Goal: Navigation & Orientation: Understand site structure

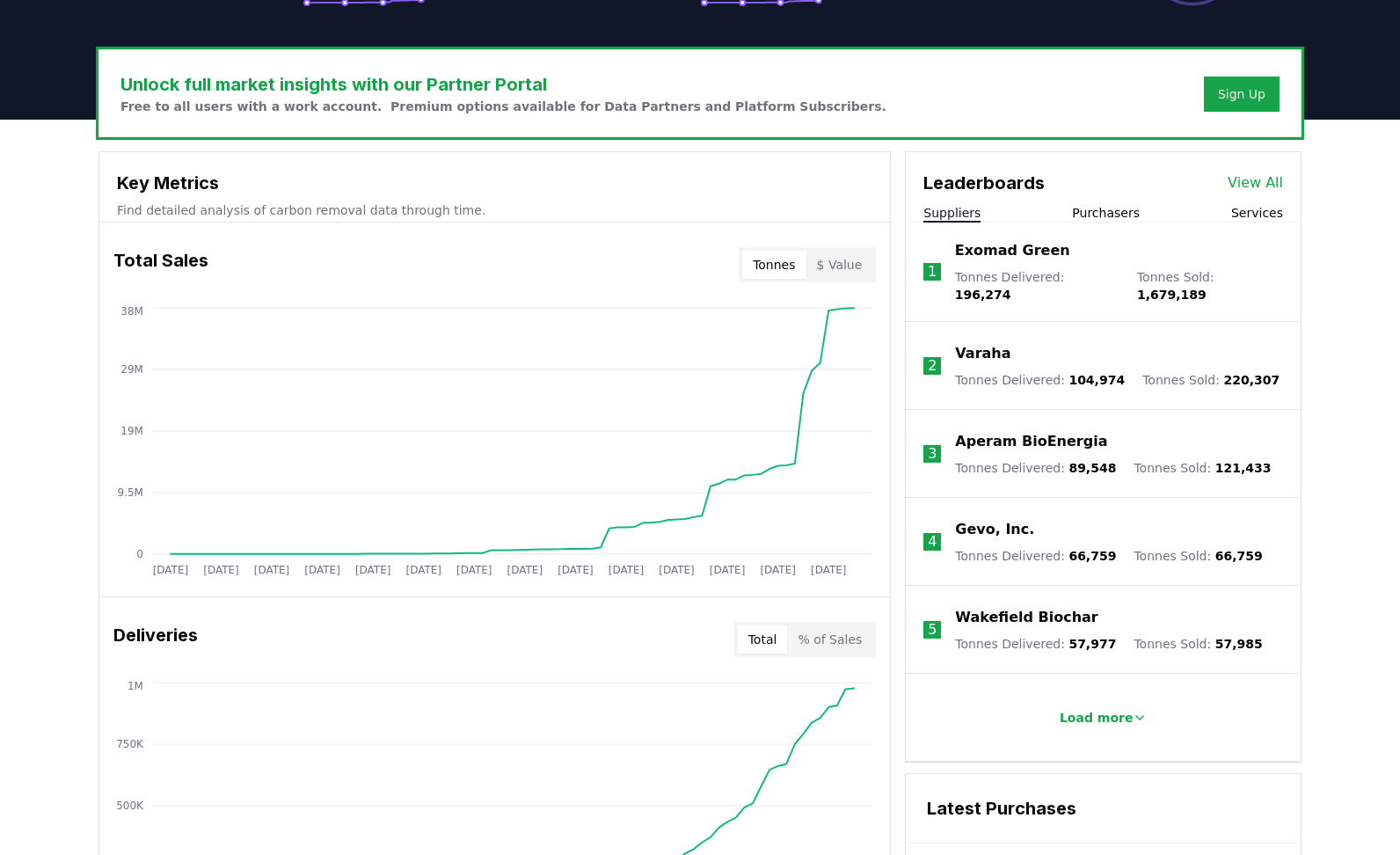
scroll to position [502, 0]
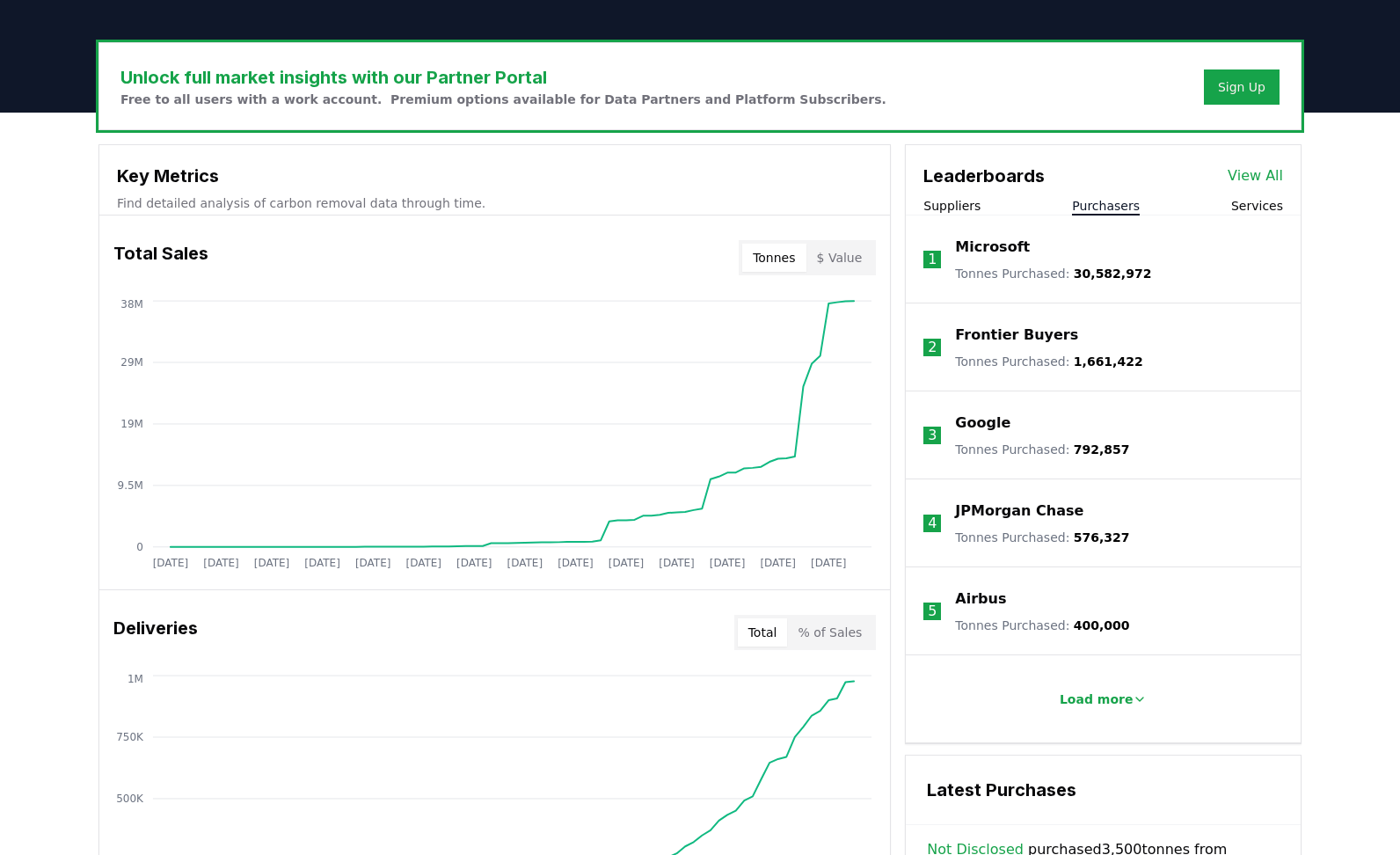
click at [1121, 207] on button "Purchasers" at bounding box center [1105, 206] width 68 height 18
click at [1270, 200] on button "Services" at bounding box center [1258, 206] width 52 height 18
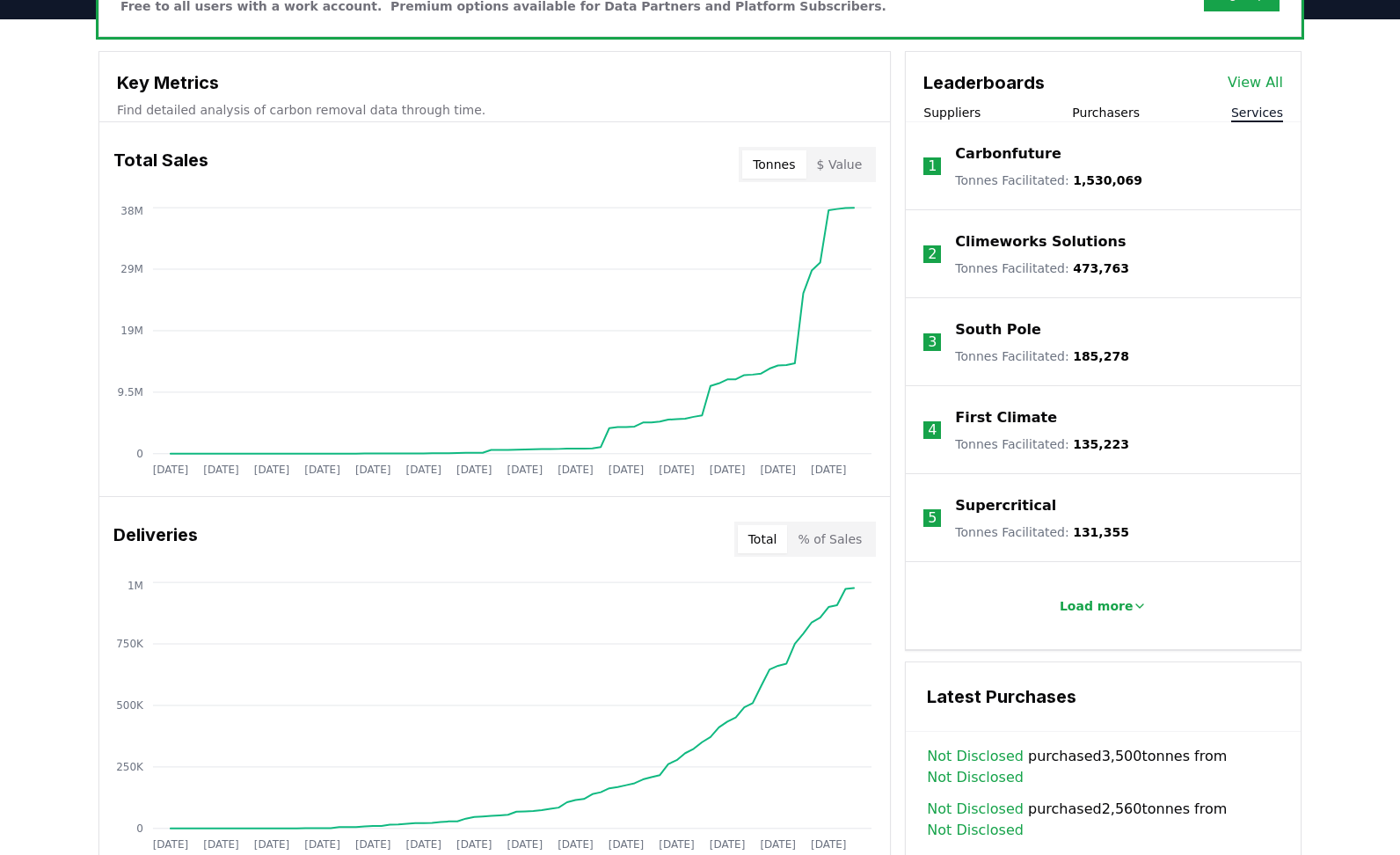
scroll to position [597, 0]
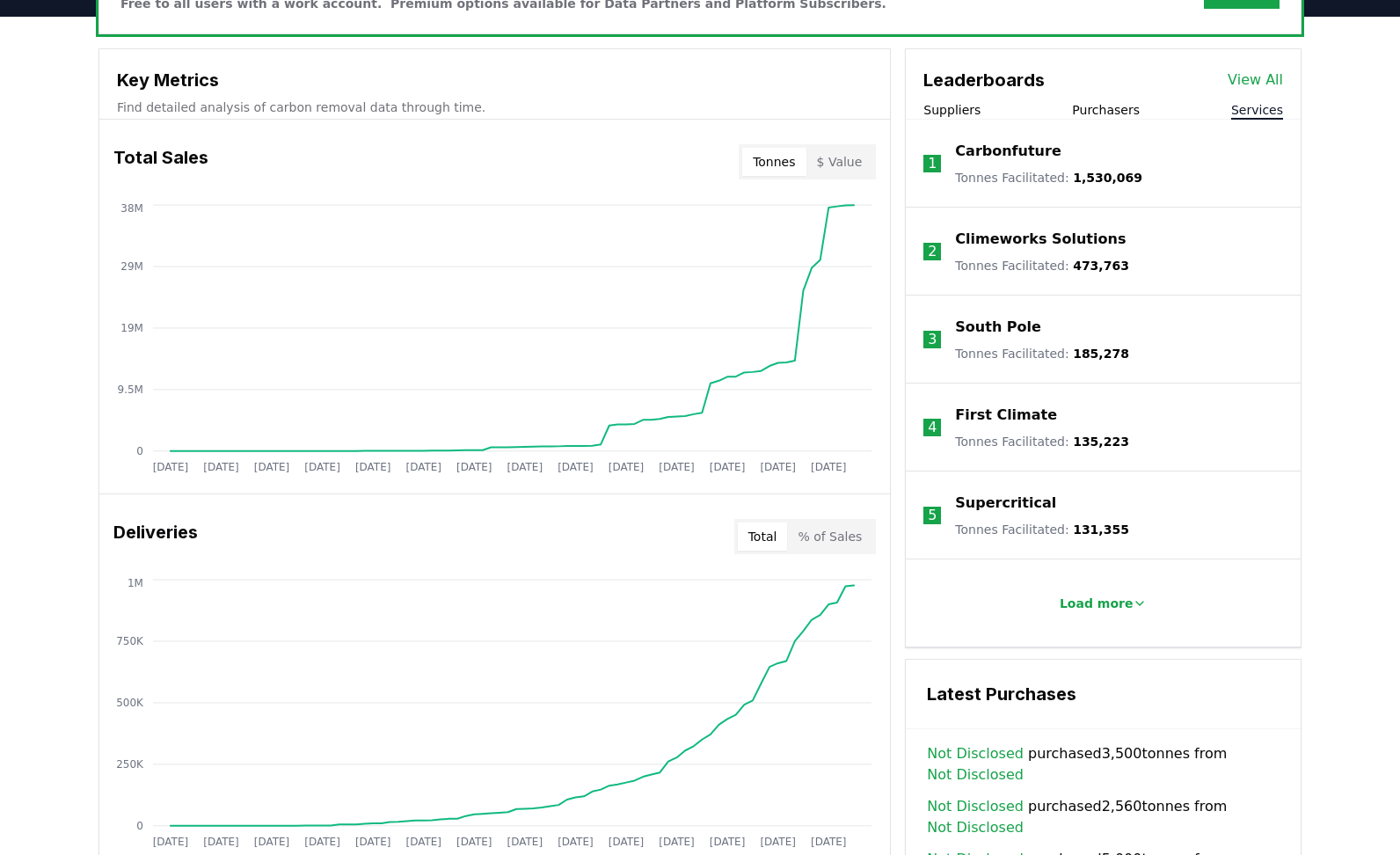
click at [1095, 110] on button "Purchasers" at bounding box center [1105, 110] width 68 height 18
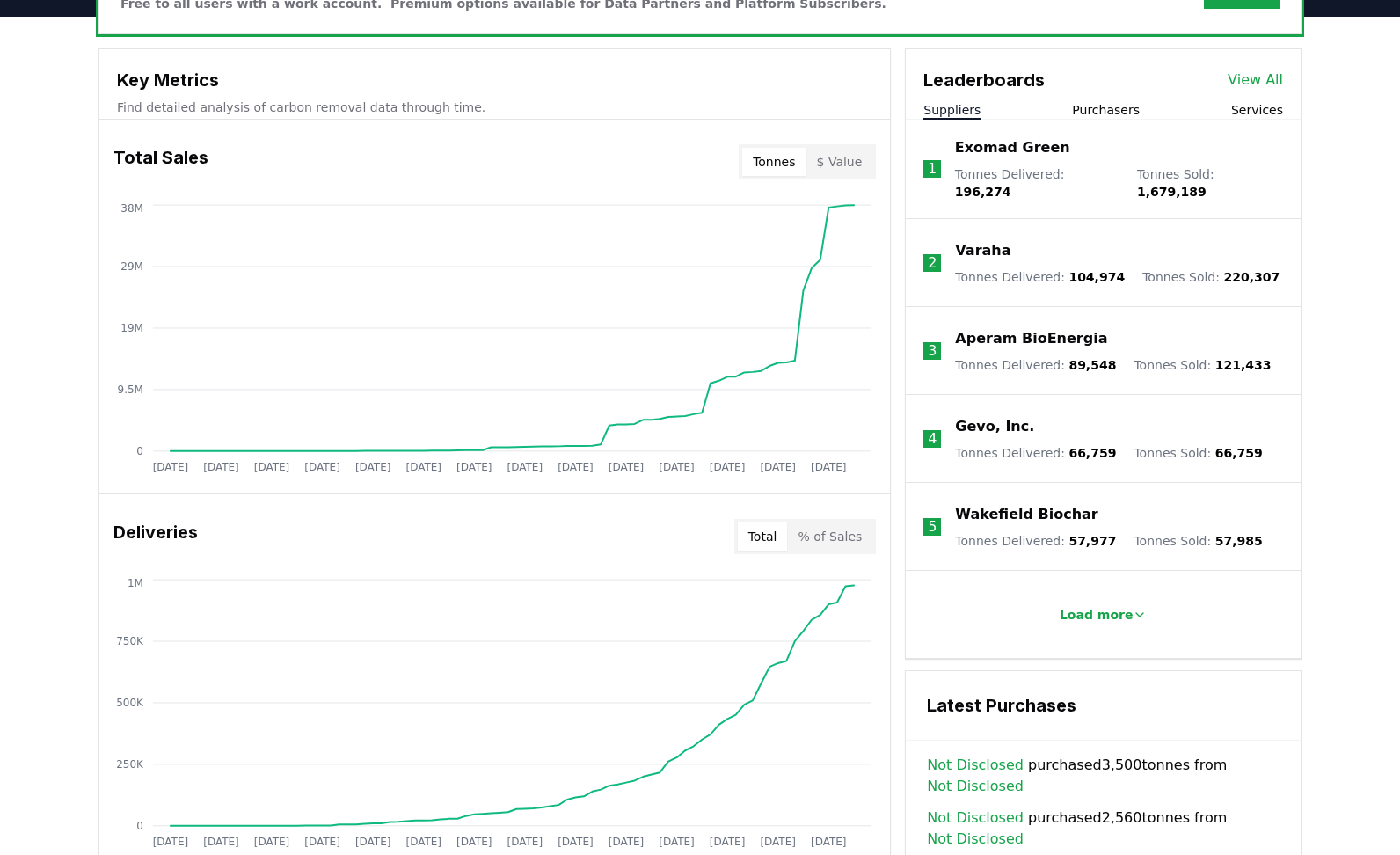
click at [964, 110] on button "Suppliers" at bounding box center [951, 110] width 57 height 18
click at [1118, 105] on button "Purchasers" at bounding box center [1105, 110] width 68 height 18
click at [956, 101] on button "Suppliers" at bounding box center [951, 110] width 57 height 18
click at [1100, 114] on button "Purchasers" at bounding box center [1105, 110] width 68 height 18
click at [958, 107] on button "Suppliers" at bounding box center [951, 110] width 57 height 18
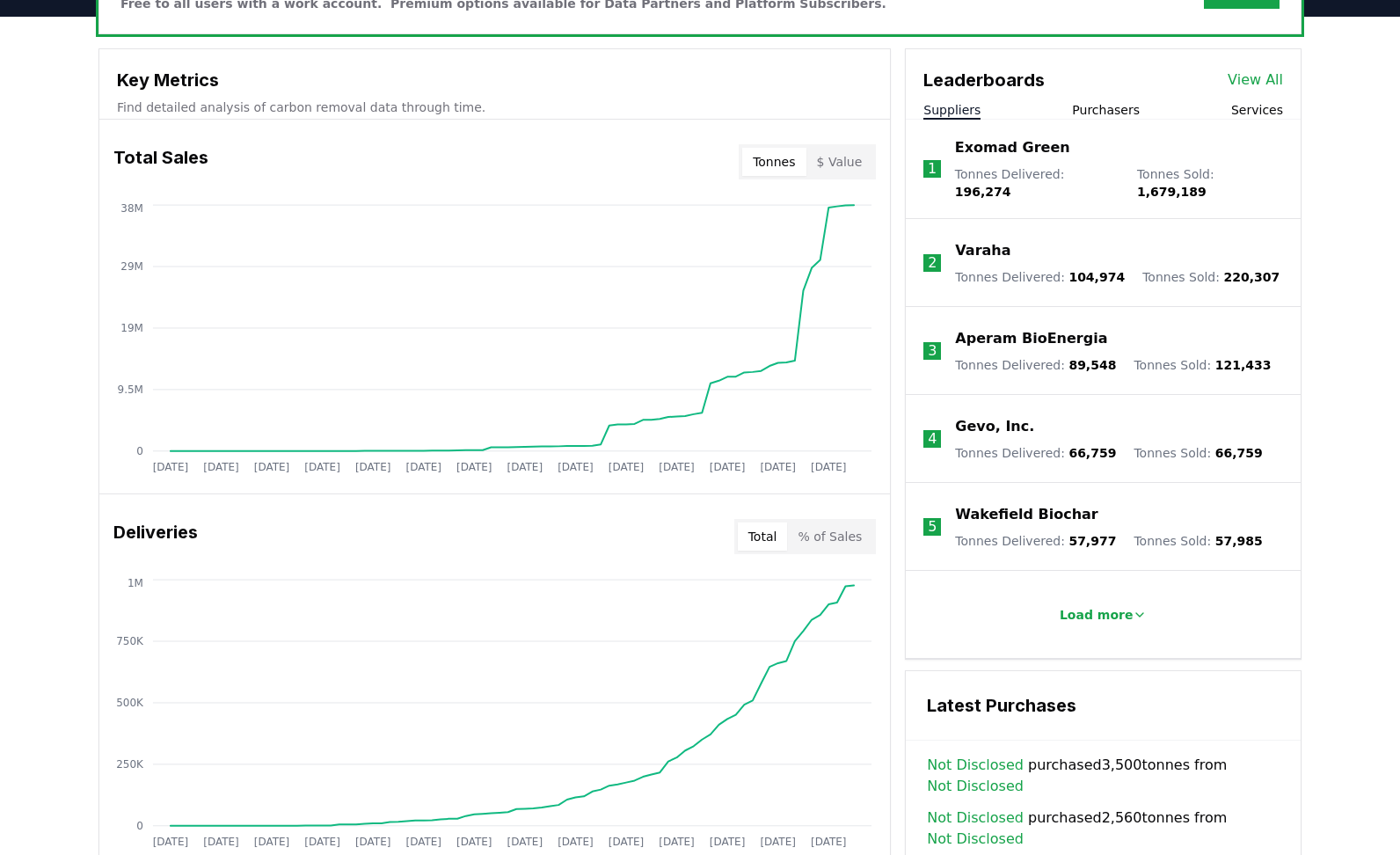
click at [1264, 112] on button "Services" at bounding box center [1258, 110] width 52 height 18
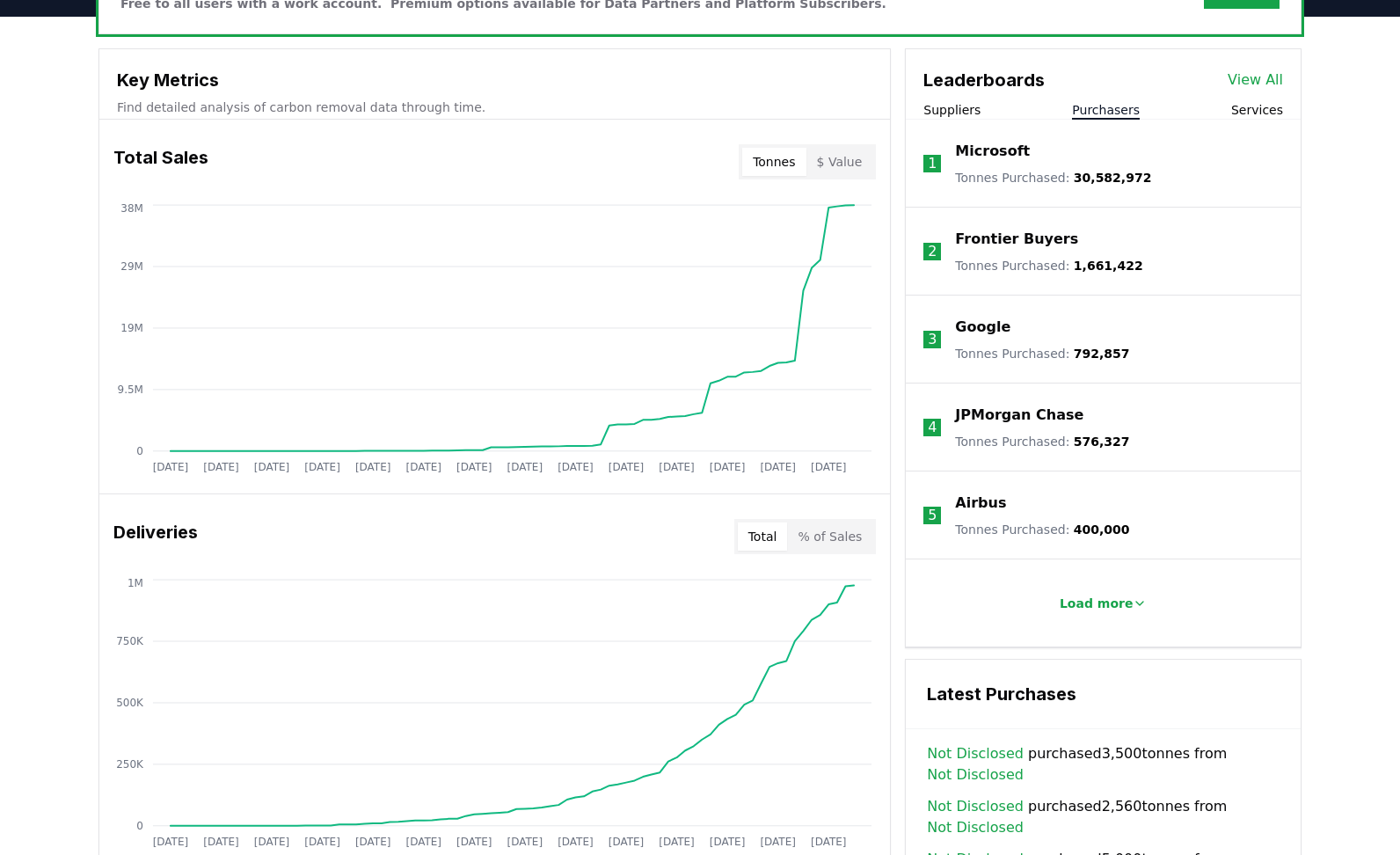
click at [1094, 114] on button "Purchasers" at bounding box center [1105, 110] width 68 height 18
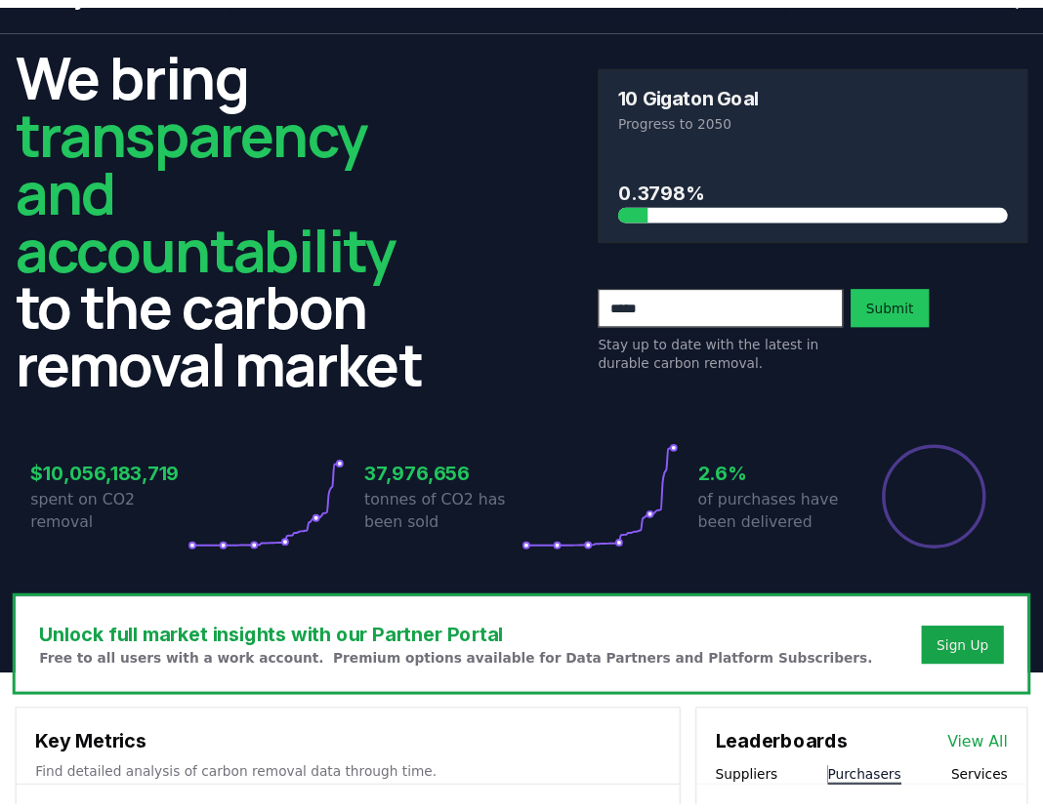
scroll to position [0, 0]
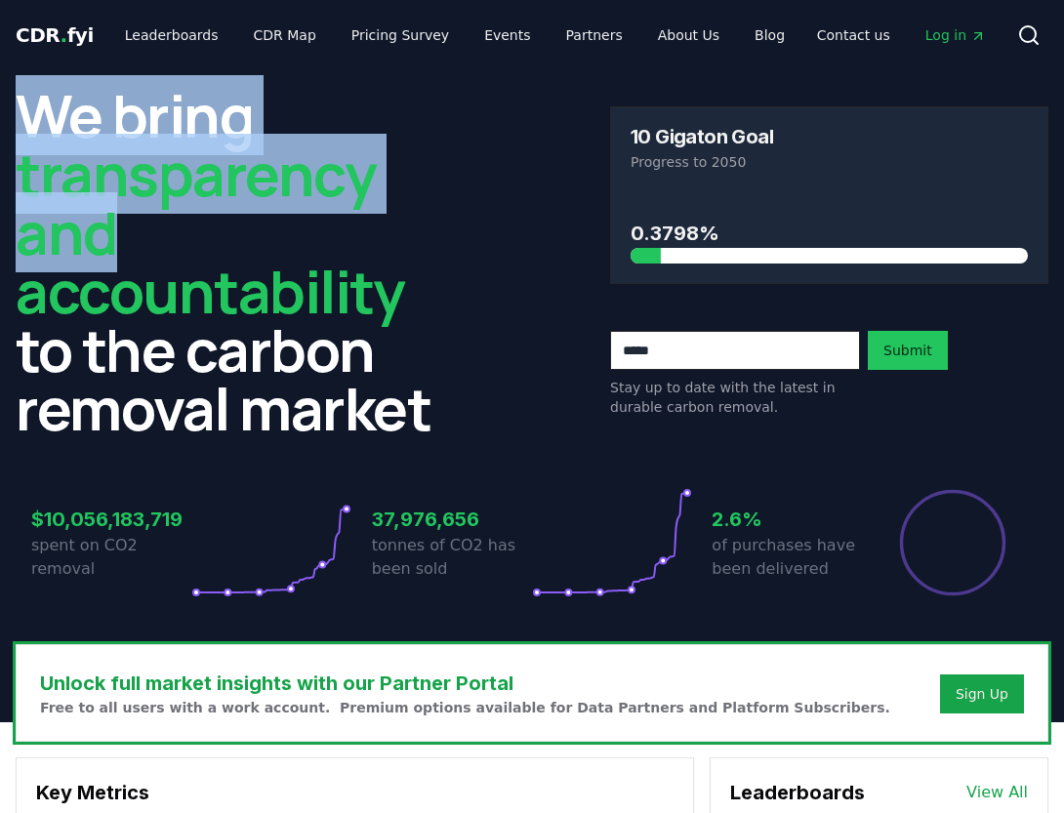
drag, startPoint x: 19, startPoint y: 112, endPoint x: 296, endPoint y: 212, distance: 294.6
click at [296, 212] on h2 "We bring transparency and accountability to the carbon removal market" at bounding box center [235, 261] width 438 height 351
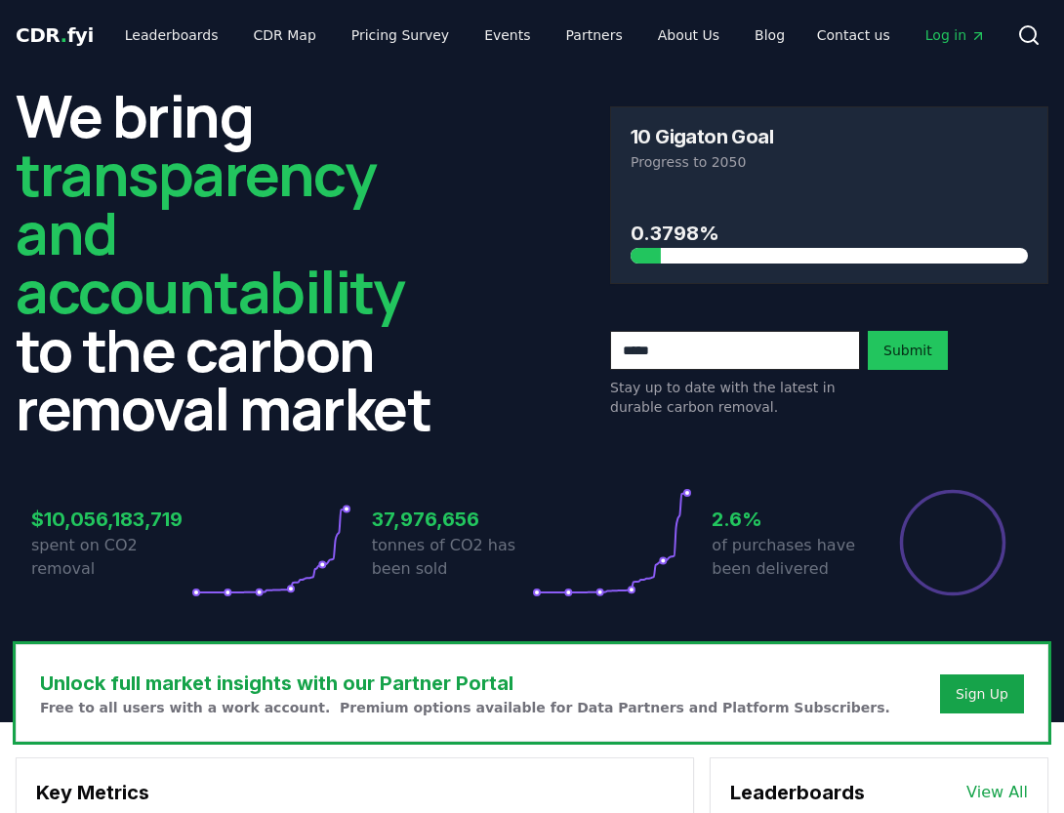
drag, startPoint x: 296, startPoint y: 212, endPoint x: 253, endPoint y: 259, distance: 63.6
click at [253, 259] on span "transparency and accountability" at bounding box center [210, 232] width 389 height 197
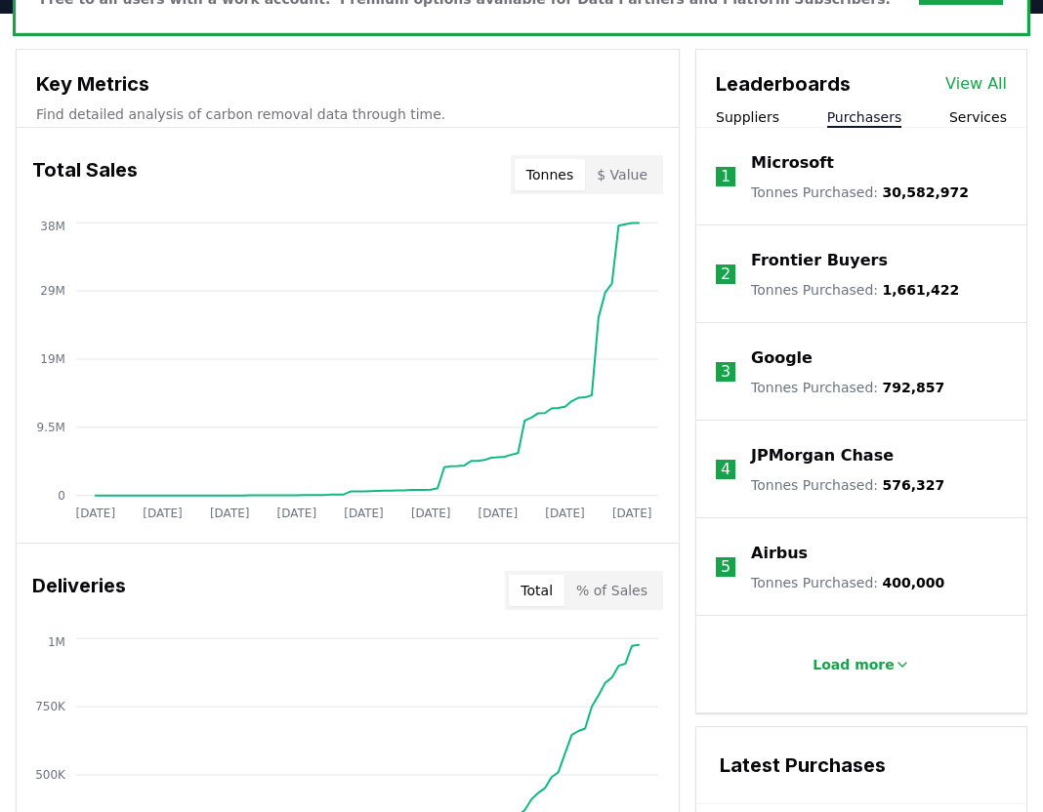
scroll to position [704, 0]
